Goal: Task Accomplishment & Management: Manage account settings

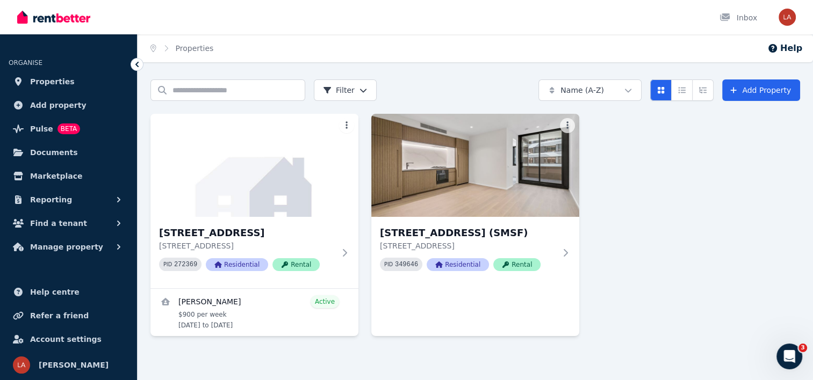
click at [486, 110] on div "Search properties Filter Name (A-Z) Add Property 4 Blaxland Drive, Illawong 4 B…" at bounding box center [475, 223] width 650 height 287
click at [238, 205] on img at bounding box center [254, 165] width 218 height 109
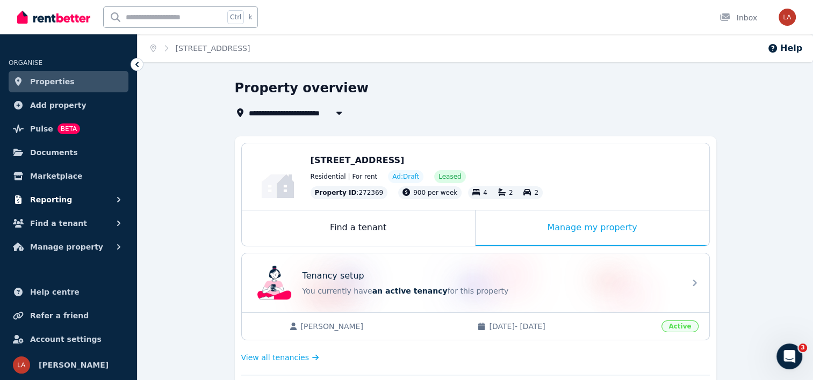
click at [84, 198] on button "Reporting" at bounding box center [69, 199] width 120 height 21
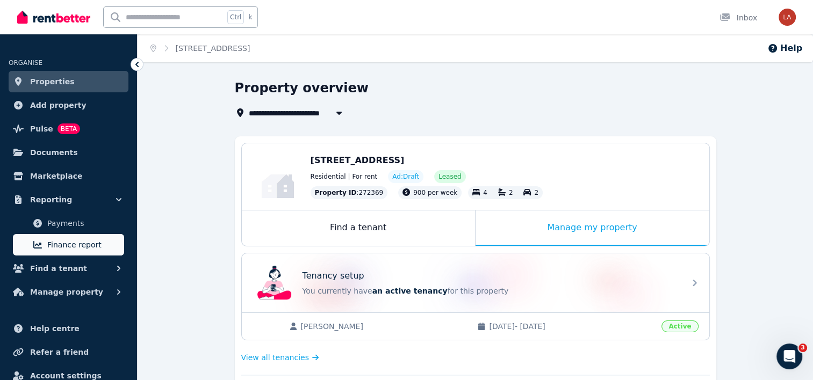
click at [66, 239] on span "Finance report" at bounding box center [83, 245] width 73 height 13
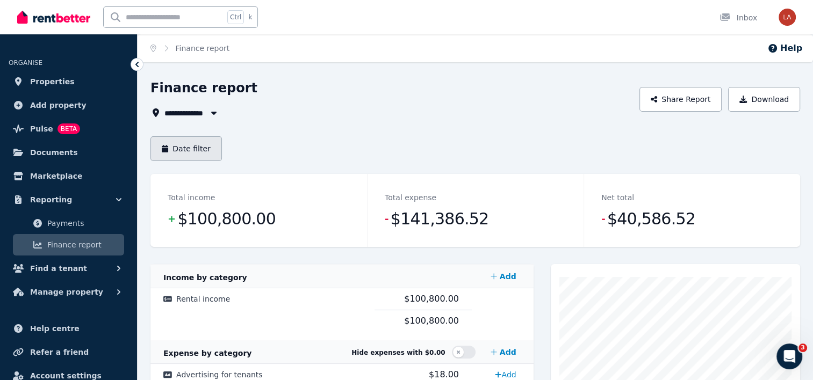
click at [172, 148] on button "Date filter" at bounding box center [185, 148] width 71 height 25
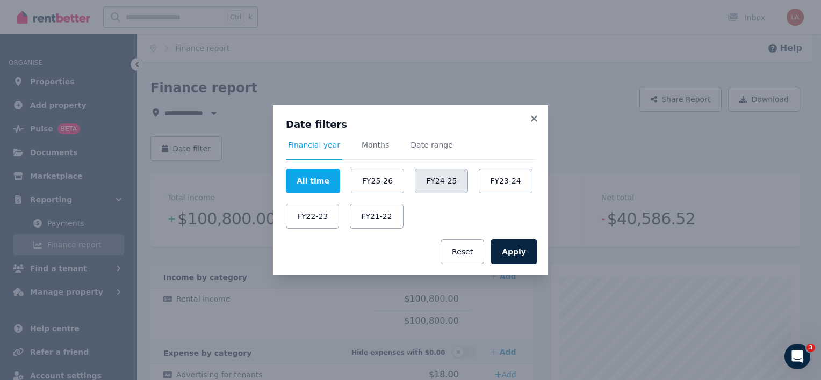
click at [436, 177] on button "FY24-25" at bounding box center [441, 181] width 53 height 25
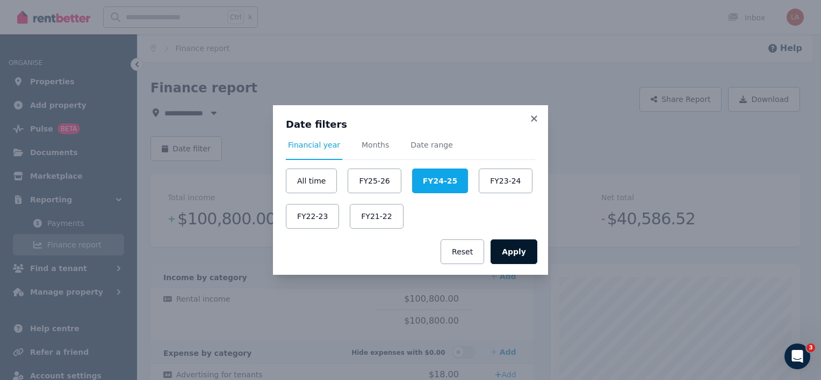
click at [502, 249] on button "Apply" at bounding box center [514, 252] width 47 height 25
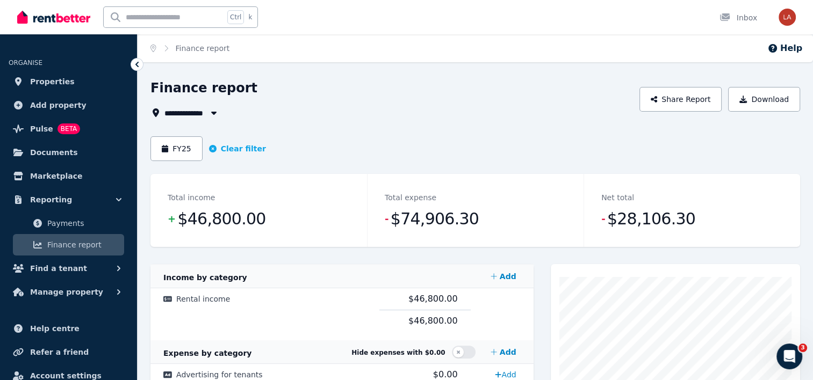
drag, startPoint x: 185, startPoint y: 112, endPoint x: 240, endPoint y: 101, distance: 55.8
click at [240, 101] on div "**********" at bounding box center [391, 100] width 482 height 40
click at [218, 109] on icon "button" at bounding box center [213, 113] width 11 height 9
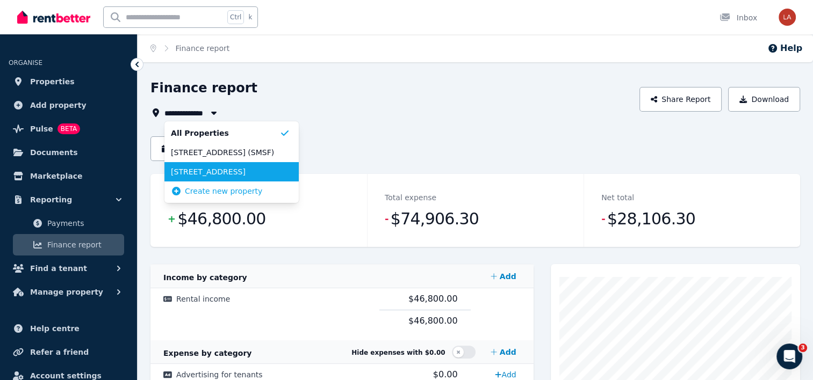
click at [203, 168] on span "4 Blaxland Drive, Illawong" at bounding box center [225, 172] width 109 height 11
type input "**********"
